Goal: Find specific page/section: Find specific page/section

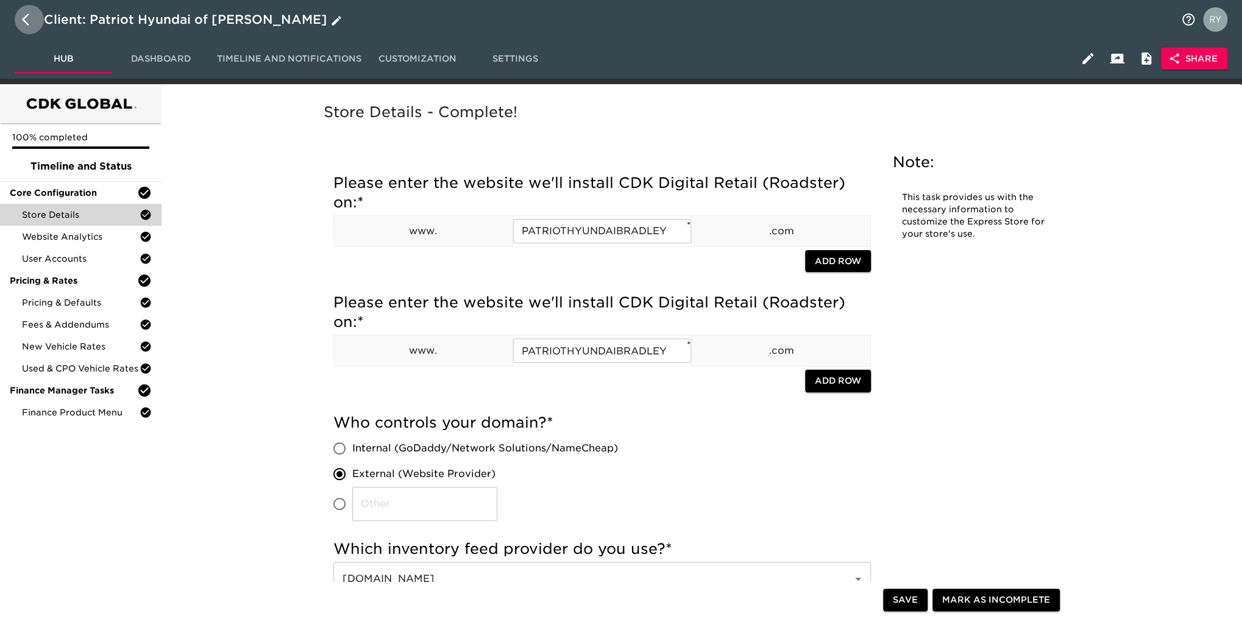
click at [29, 17] on icon "button" at bounding box center [29, 19] width 15 height 15
select select "10"
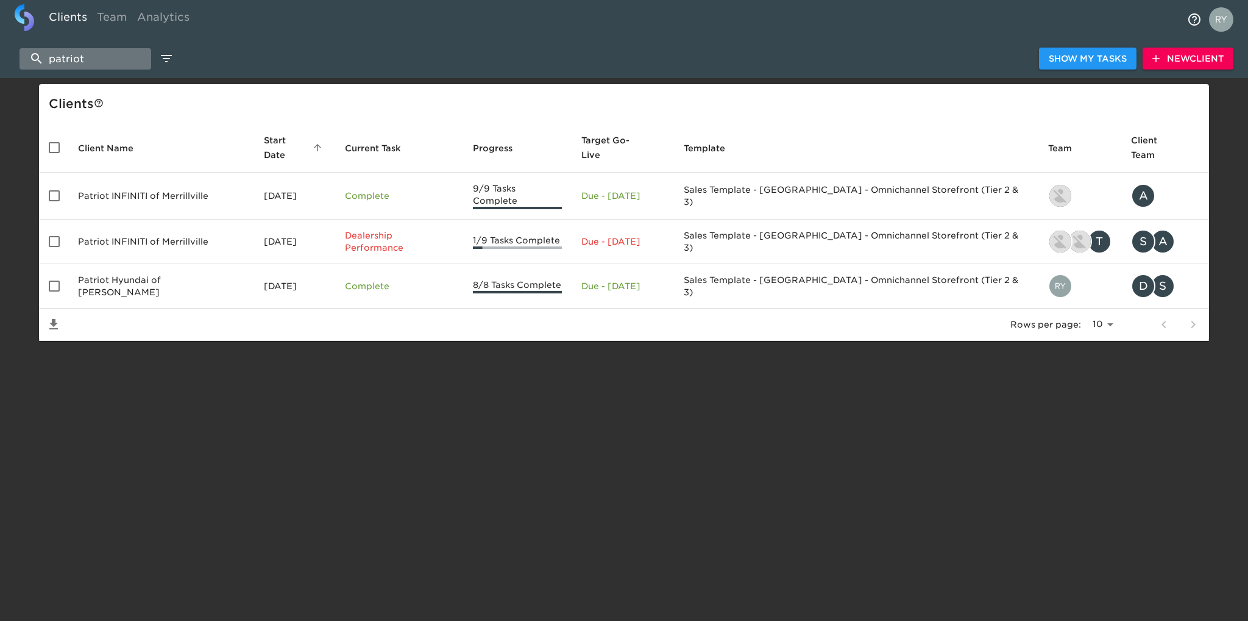
click at [108, 65] on input "patriot" at bounding box center [86, 58] width 132 height 21
type input "p"
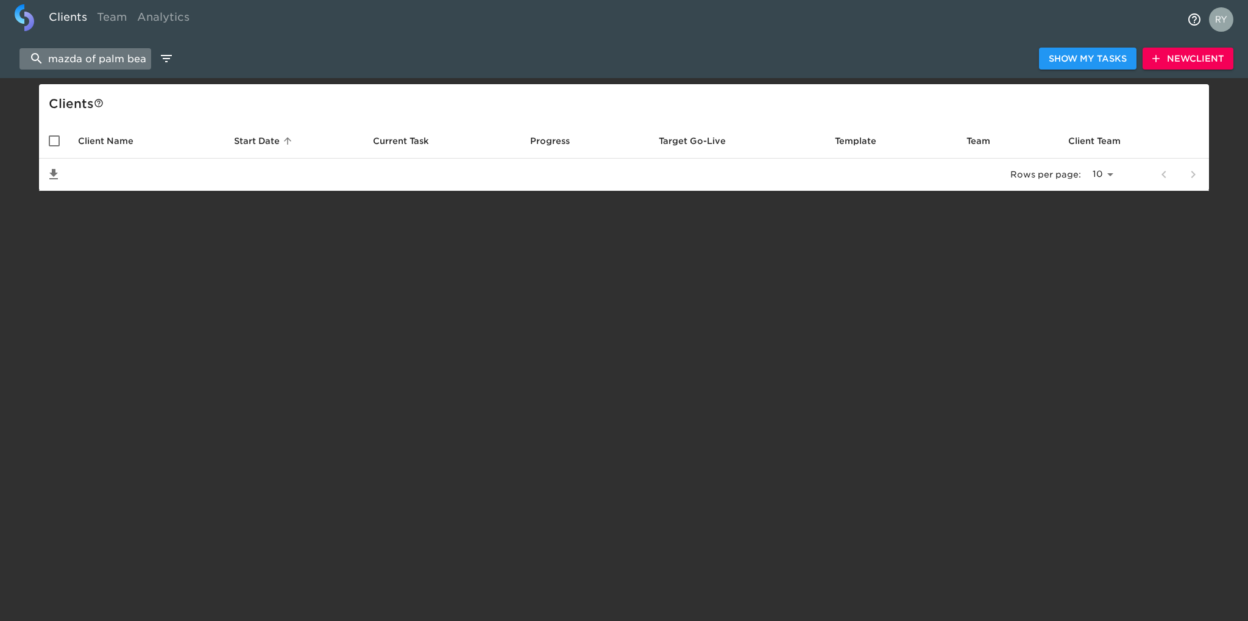
scroll to position [0, 13]
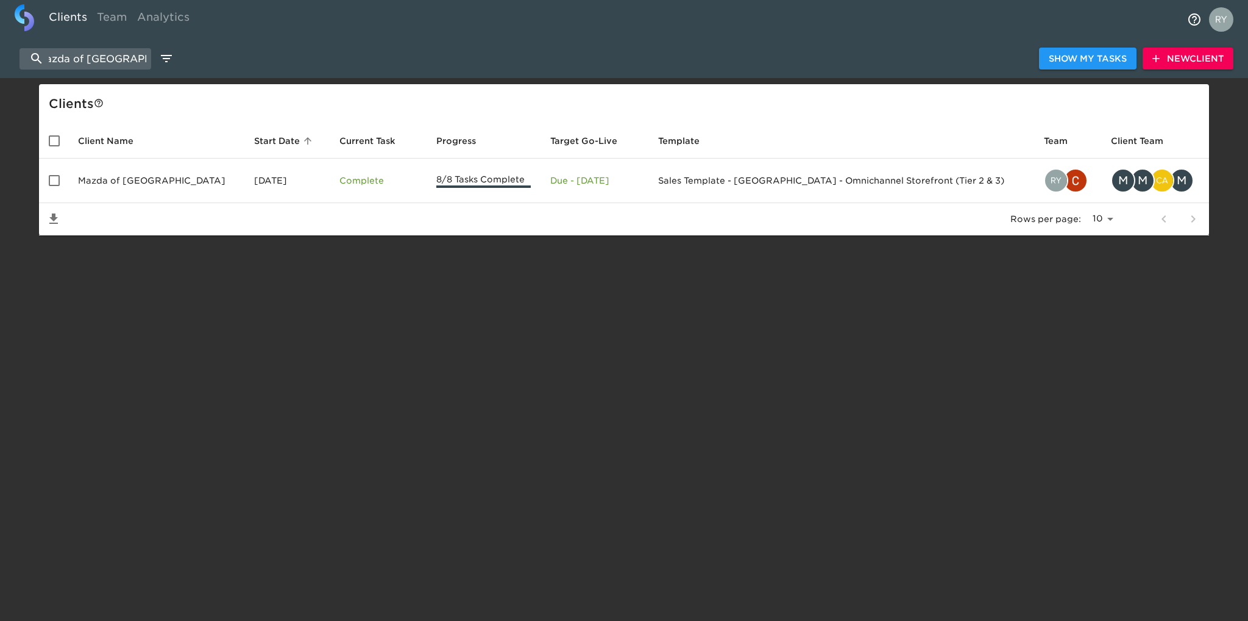
type input "mazda of [GEOGRAPHIC_DATA]"
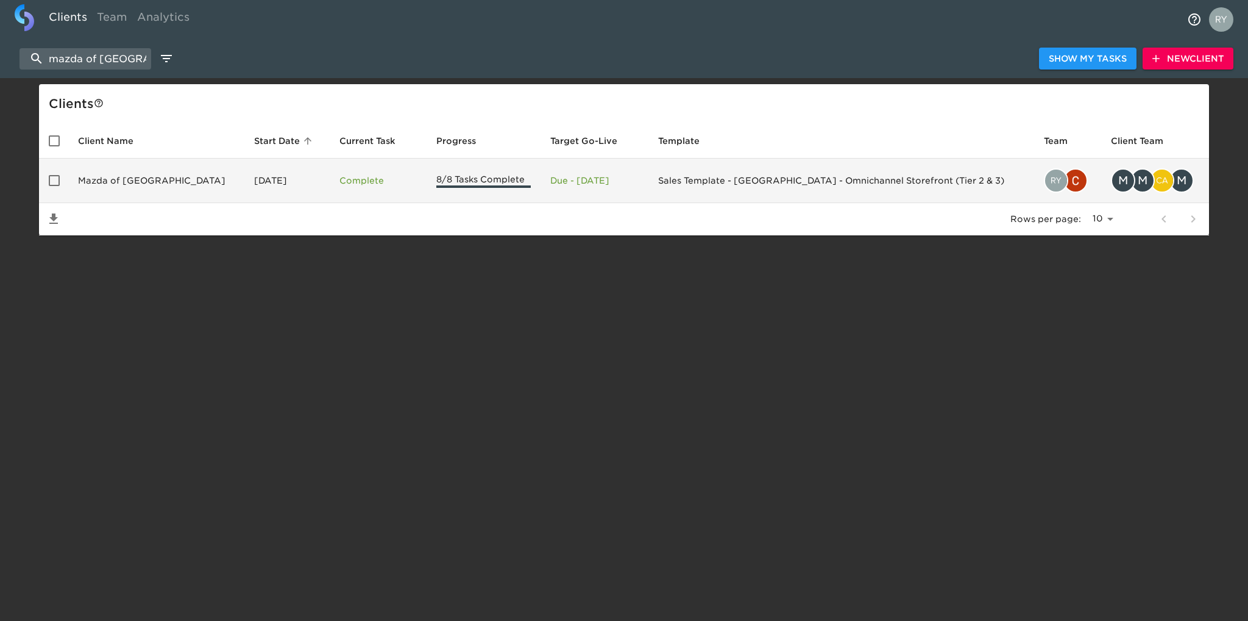
click at [131, 177] on td "Mazda of [GEOGRAPHIC_DATA]" at bounding box center [156, 180] width 176 height 44
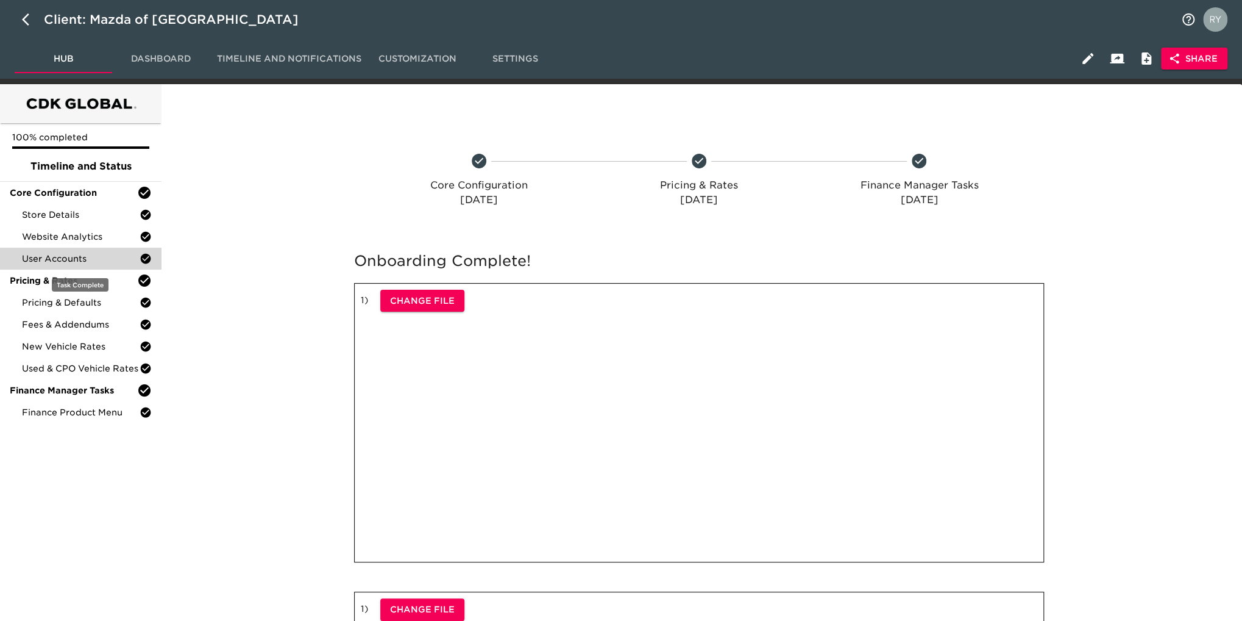
click at [49, 258] on span "User Accounts" at bounding box center [81, 258] width 118 height 12
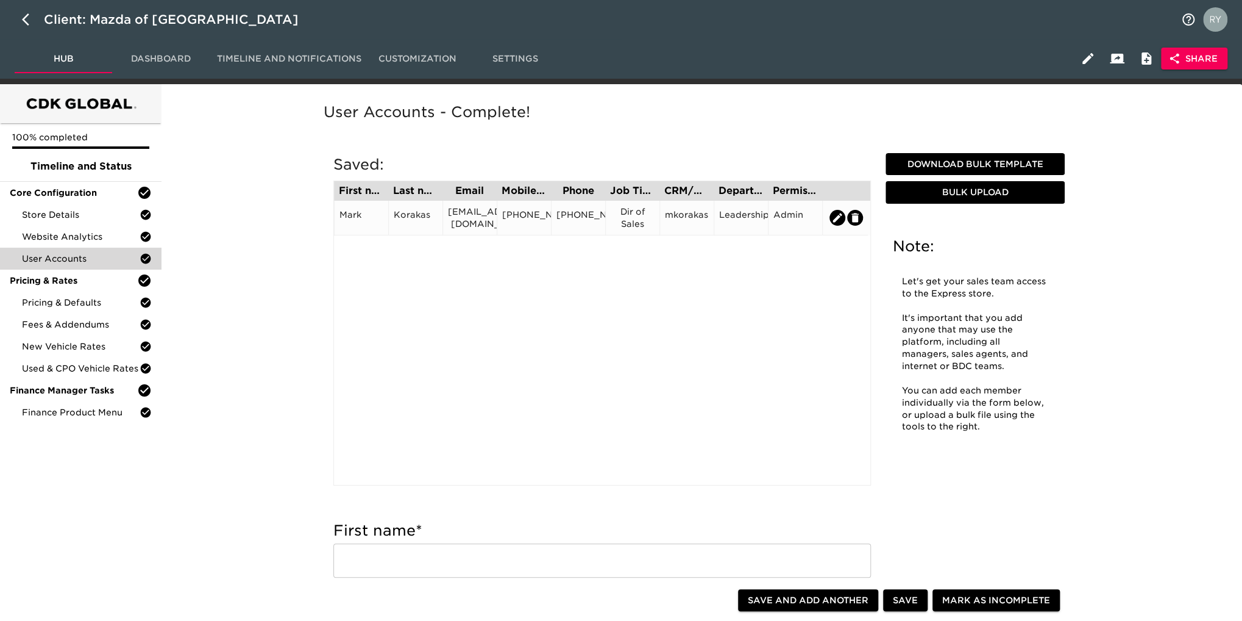
click at [463, 223] on div "[EMAIL_ADDRESS][DOMAIN_NAME]" at bounding box center [470, 217] width 44 height 24
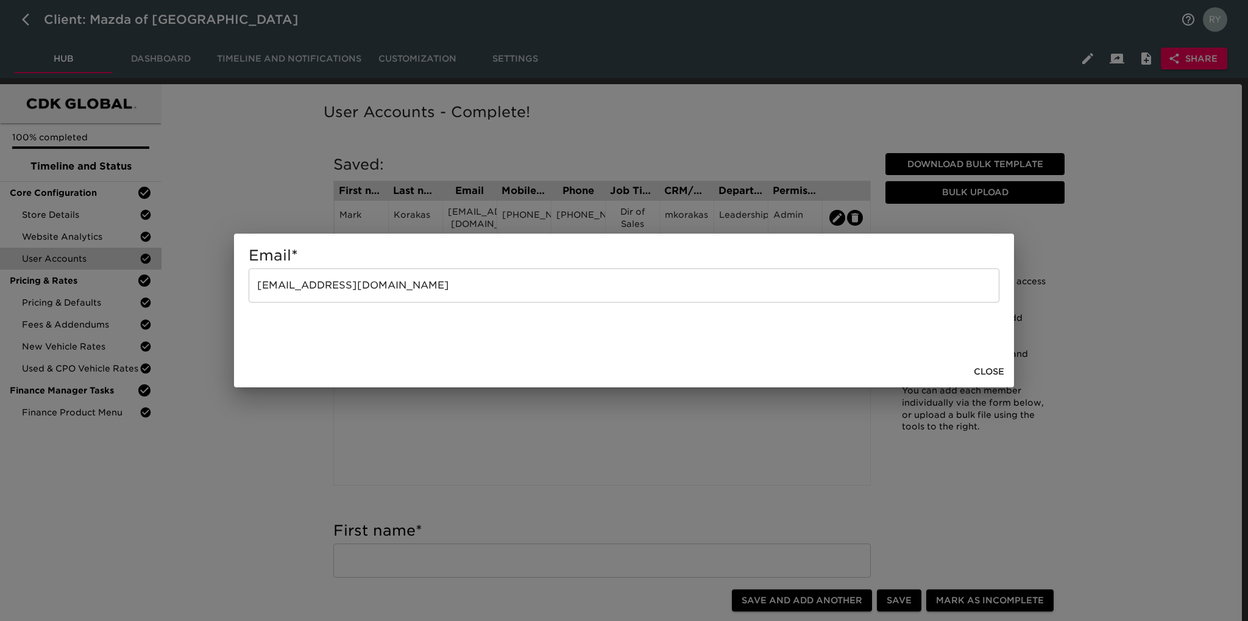
click at [990, 373] on span "Close" at bounding box center [989, 371] width 30 height 15
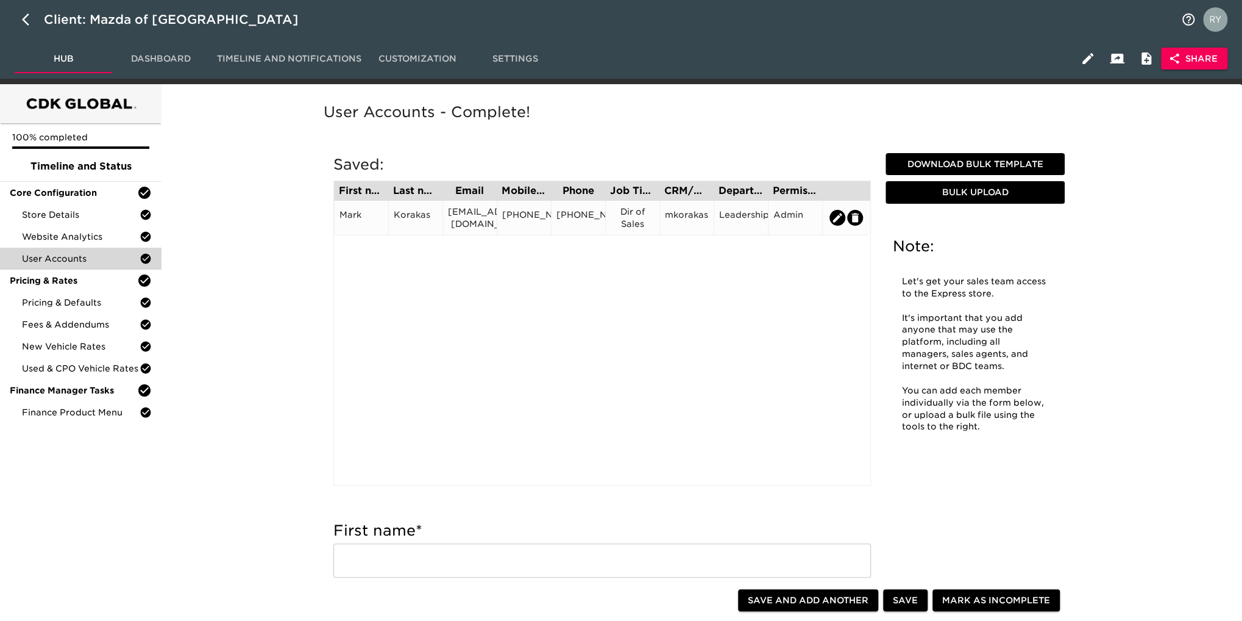
click at [472, 225] on div "[EMAIL_ADDRESS][DOMAIN_NAME]" at bounding box center [470, 217] width 44 height 24
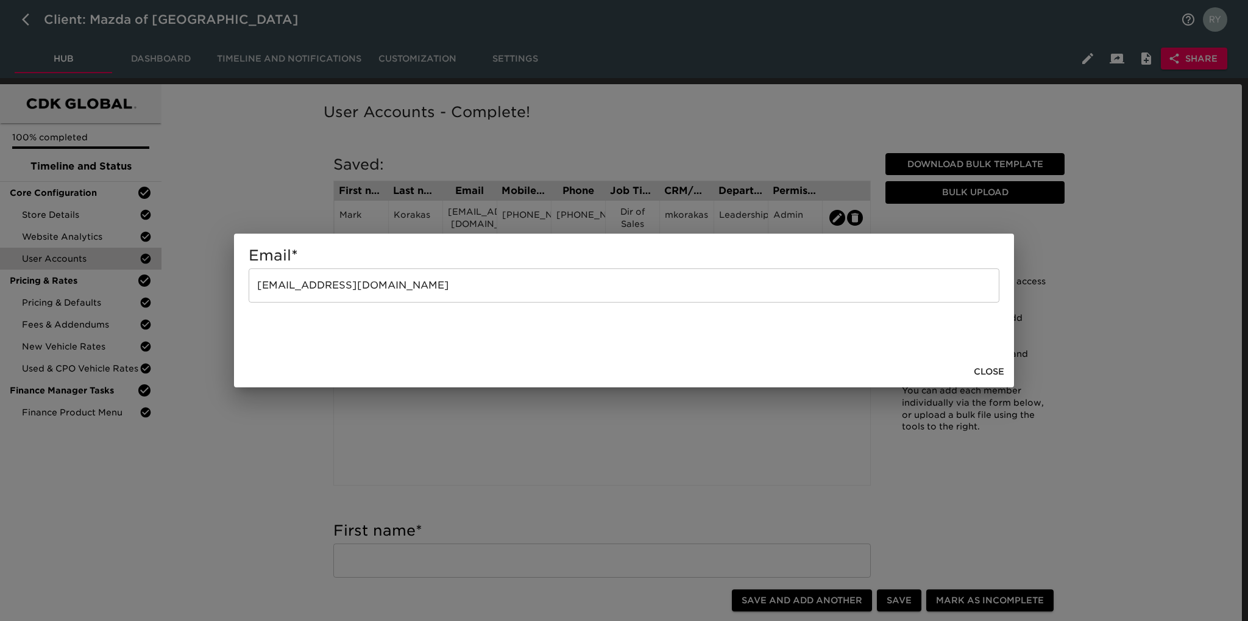
click at [305, 215] on div "Email * [EMAIL_ADDRESS][DOMAIN_NAME] ​ Close" at bounding box center [624, 310] width 1248 height 621
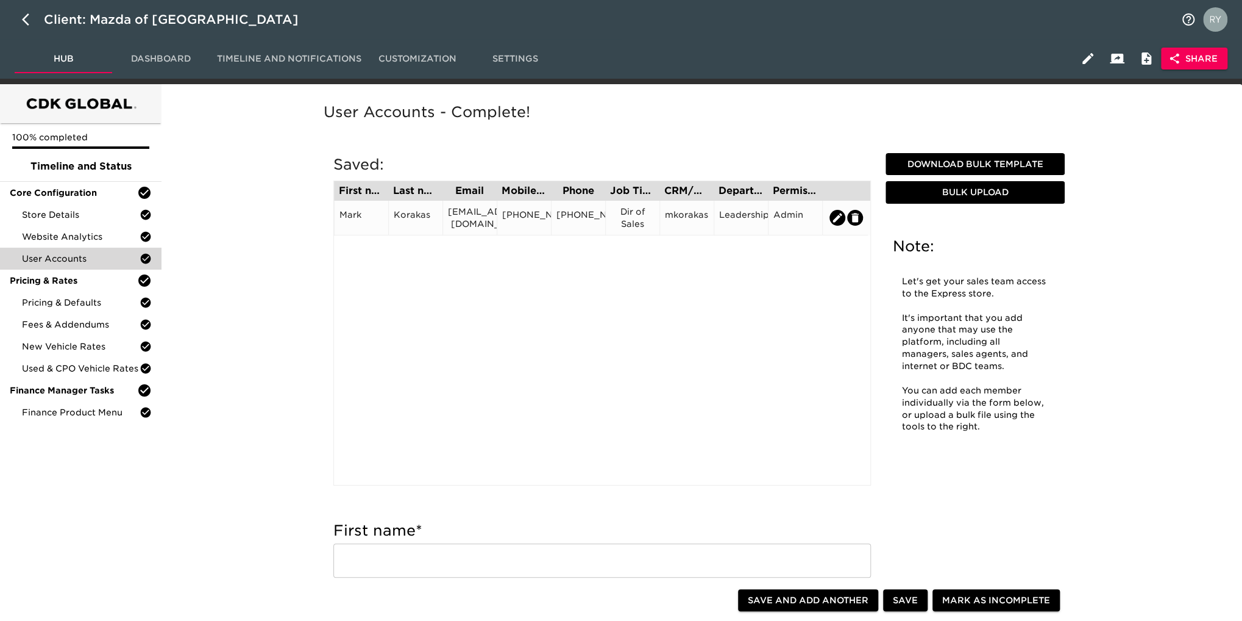
click at [464, 222] on div "[EMAIL_ADDRESS][DOMAIN_NAME]" at bounding box center [470, 217] width 44 height 24
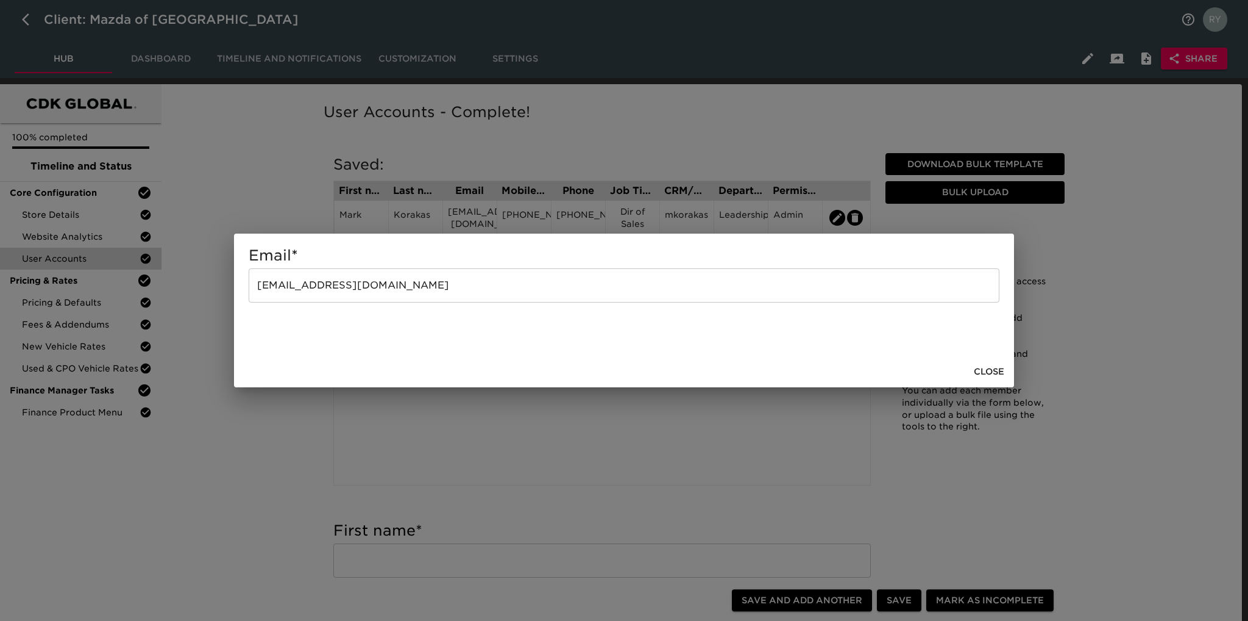
click at [269, 158] on div "Email * [EMAIL_ADDRESS][DOMAIN_NAME] ​ Close" at bounding box center [624, 310] width 1248 height 621
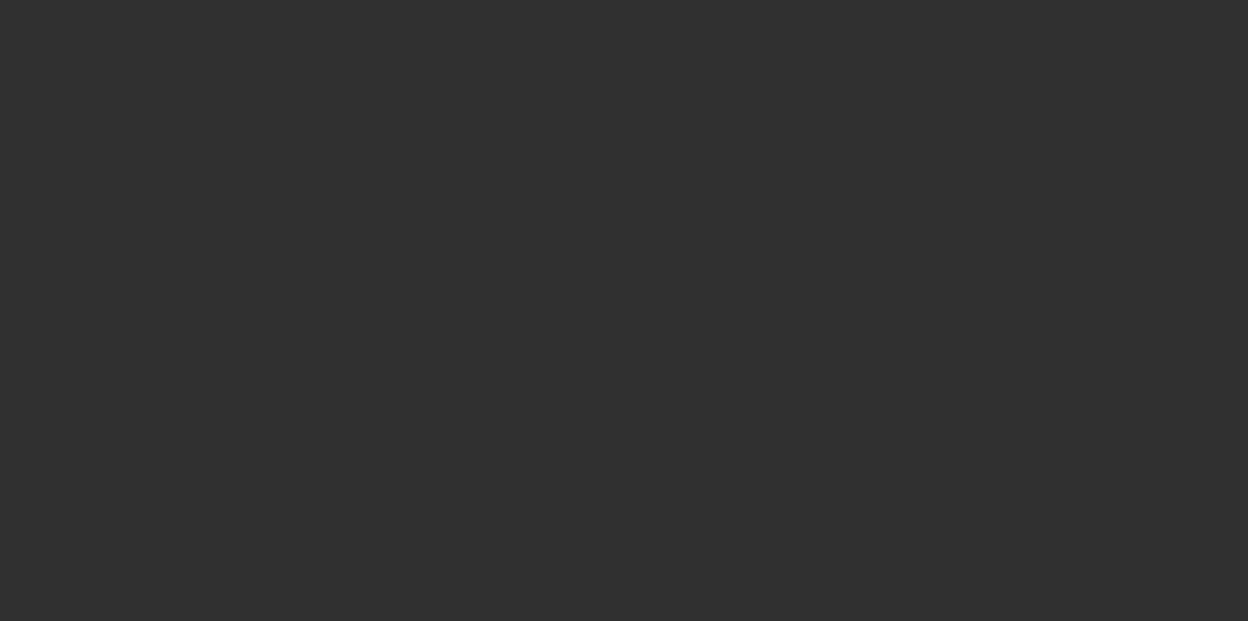
select select "10"
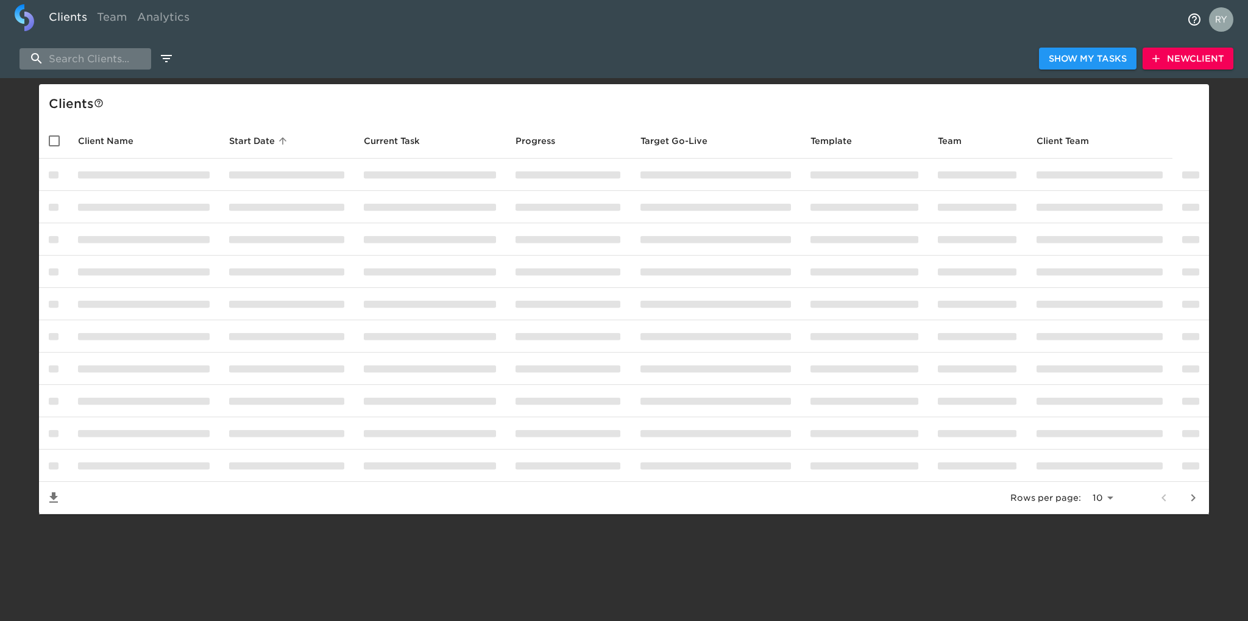
click at [74, 54] on input "search" at bounding box center [86, 58] width 132 height 21
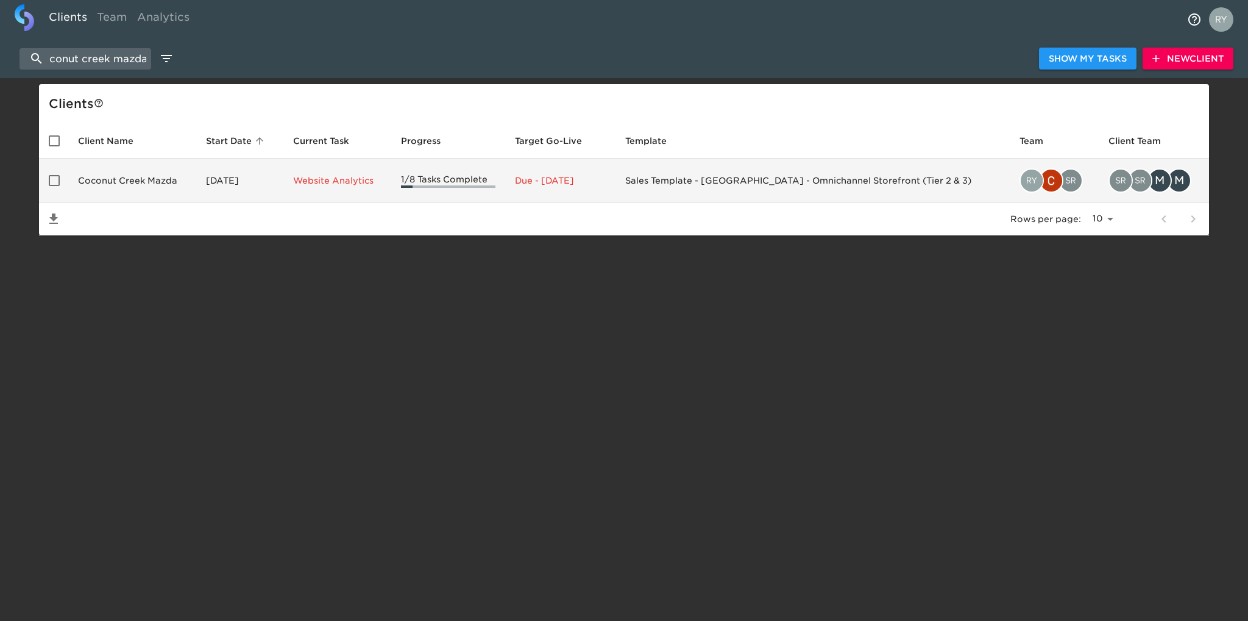
type input "coconut creek mazda"
click at [156, 183] on td "Coconut Creek Mazda" at bounding box center [132, 180] width 128 height 44
